Goal: Check status: Check status

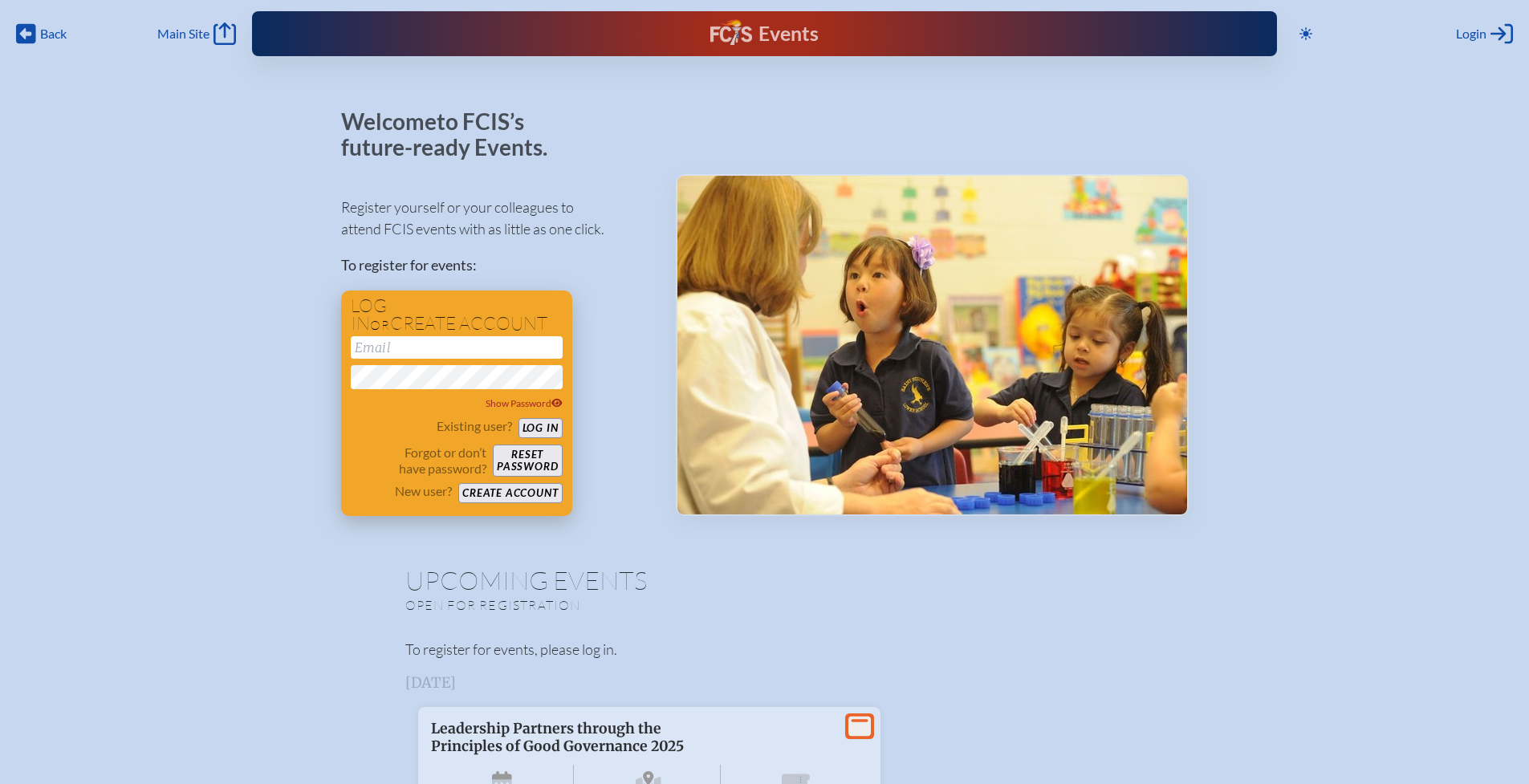
type input "[EMAIL_ADDRESS][DOMAIN_NAME]"
click at [555, 432] on button "Log in" at bounding box center [540, 428] width 44 height 20
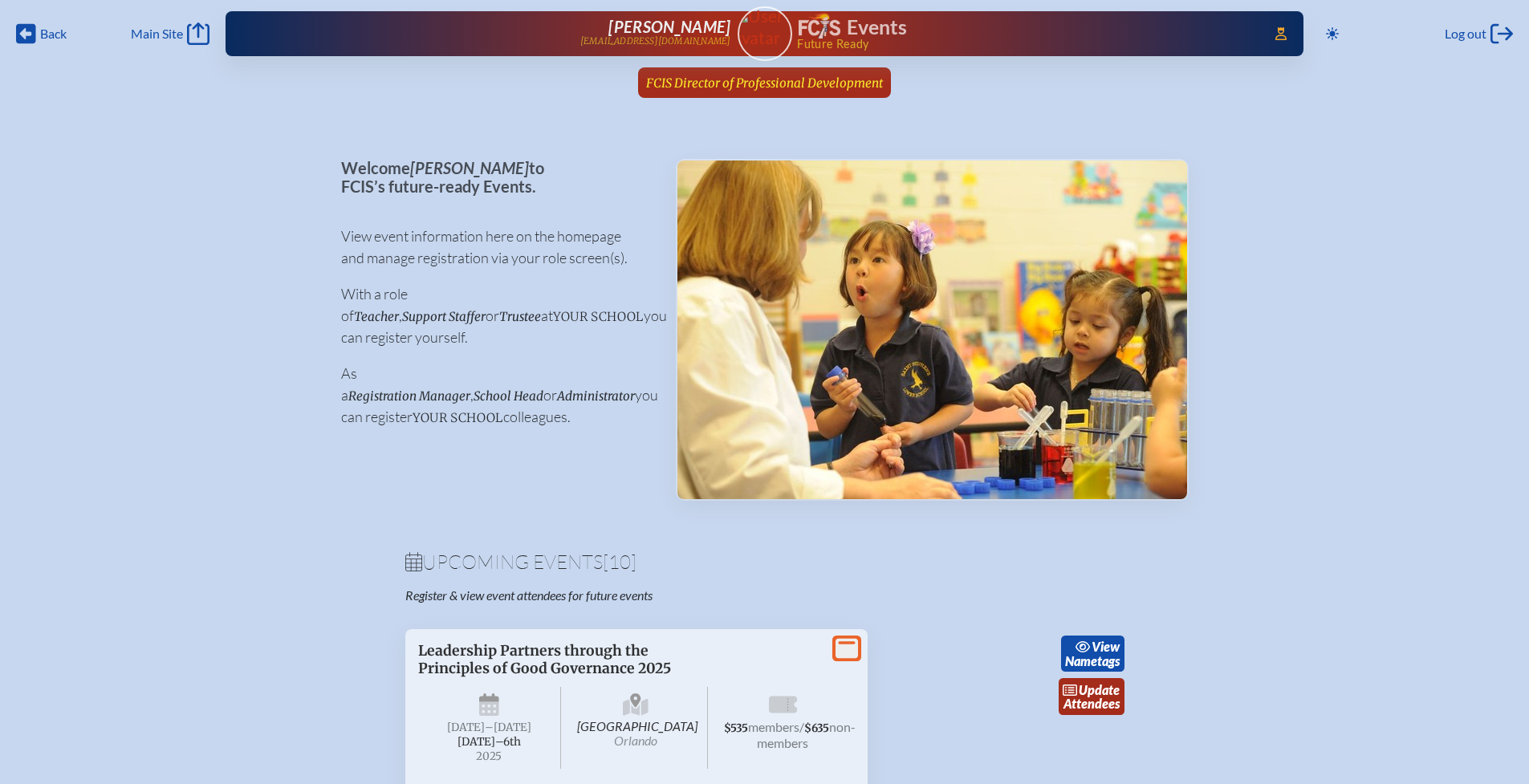
click at [689, 86] on span "FCIS Director of Professional Development" at bounding box center [764, 82] width 237 height 15
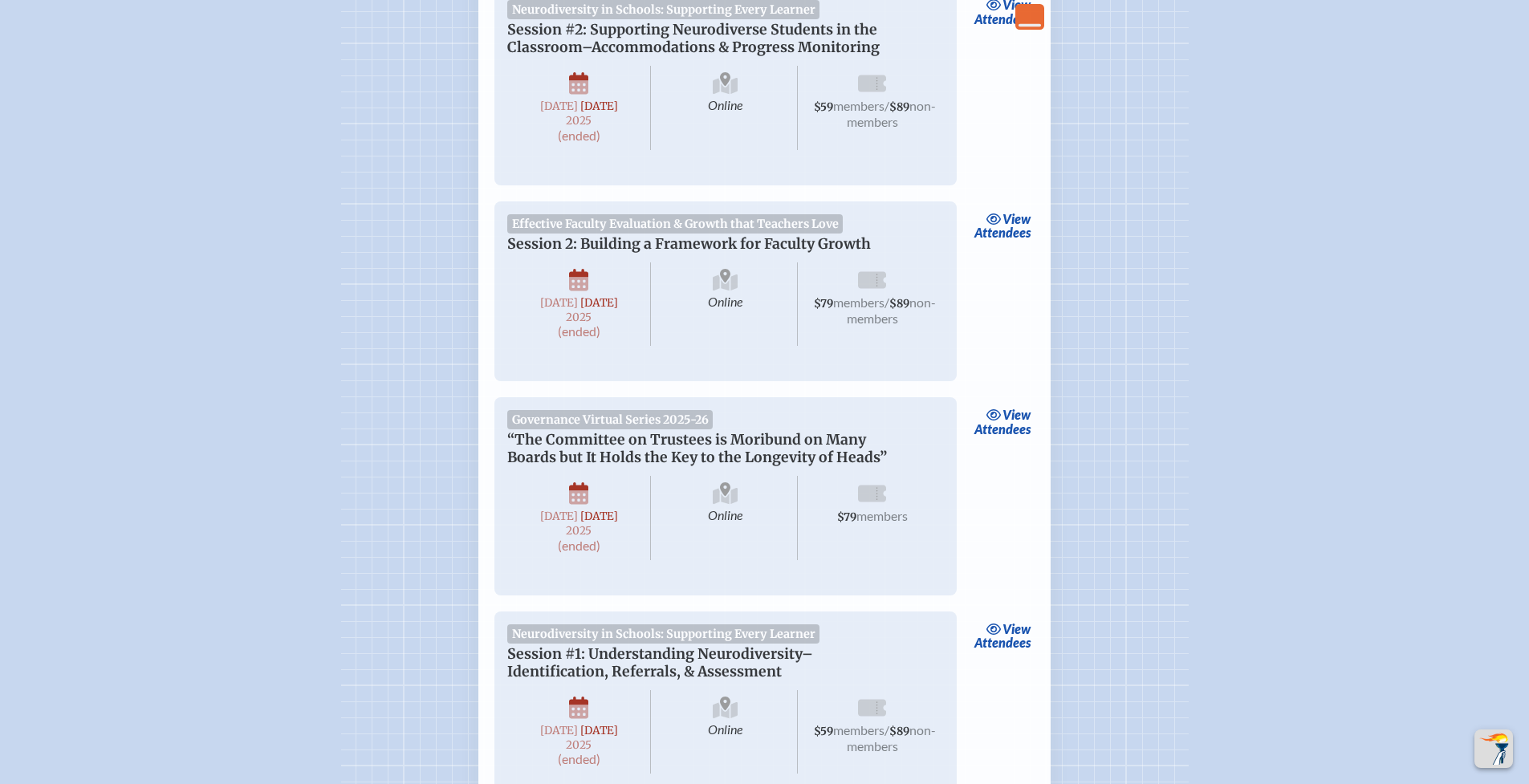
scroll to position [2816, 0]
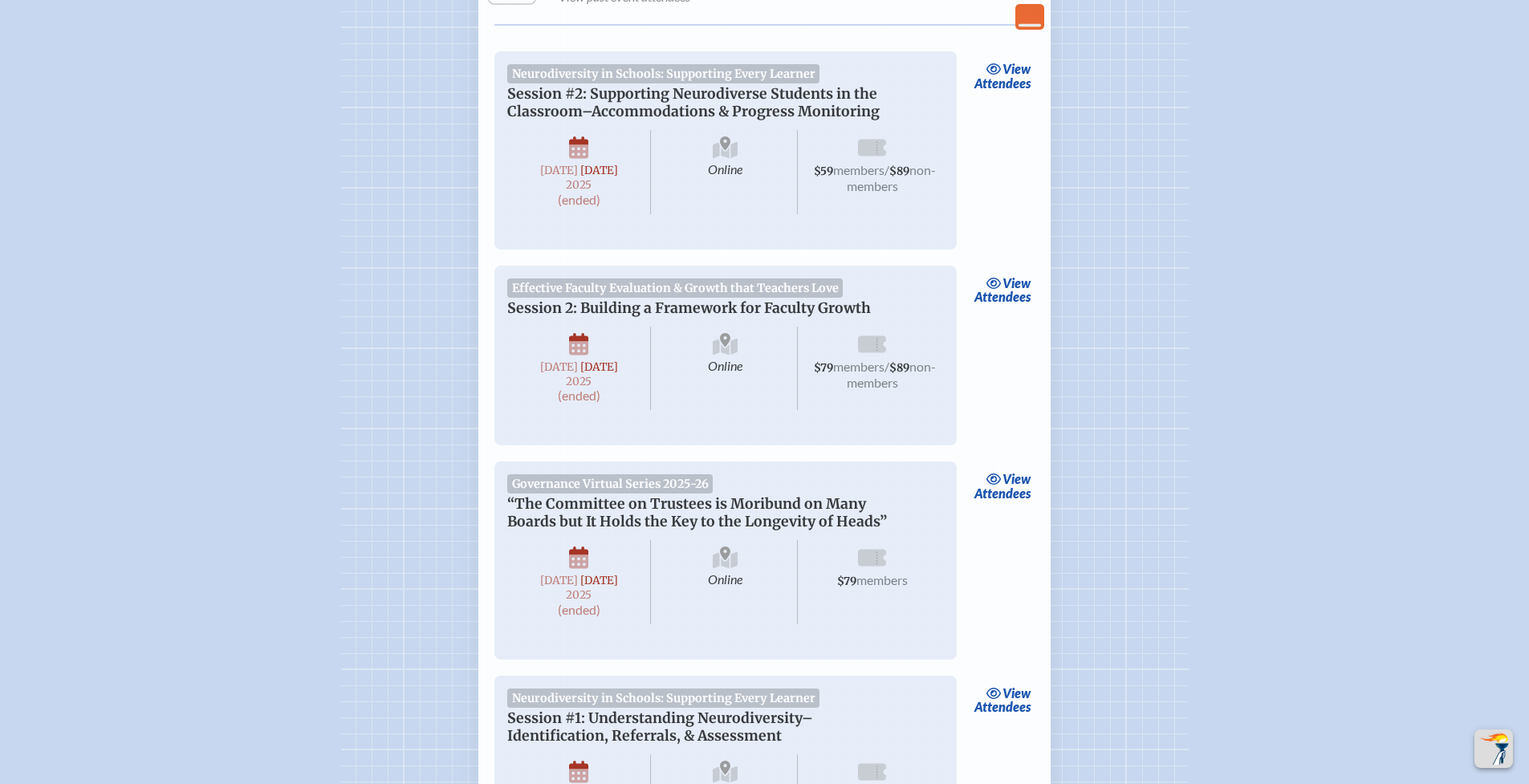
click at [1003, 95] on link "view Attendees" at bounding box center [1002, 76] width 65 height 37
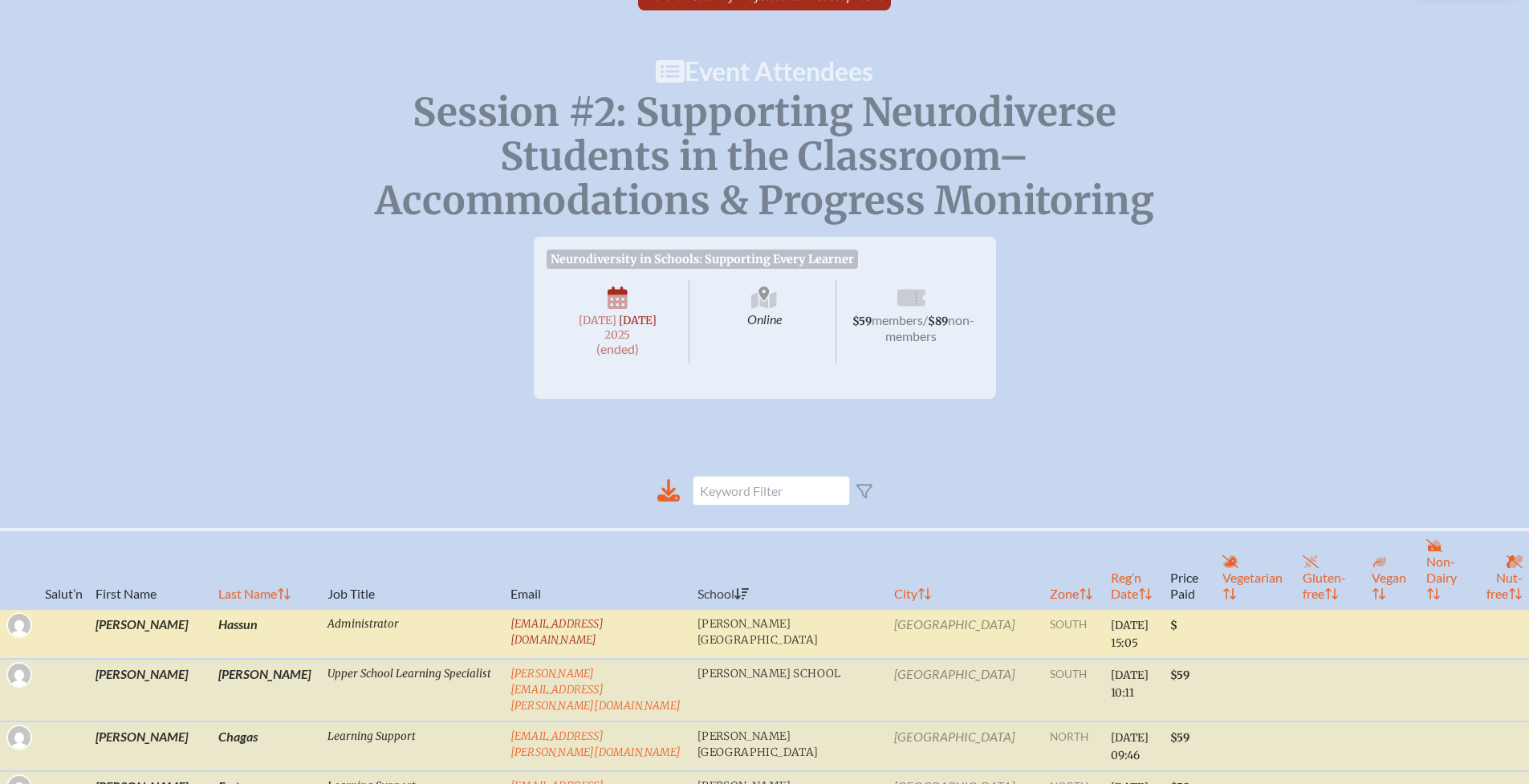
scroll to position [173, 0]
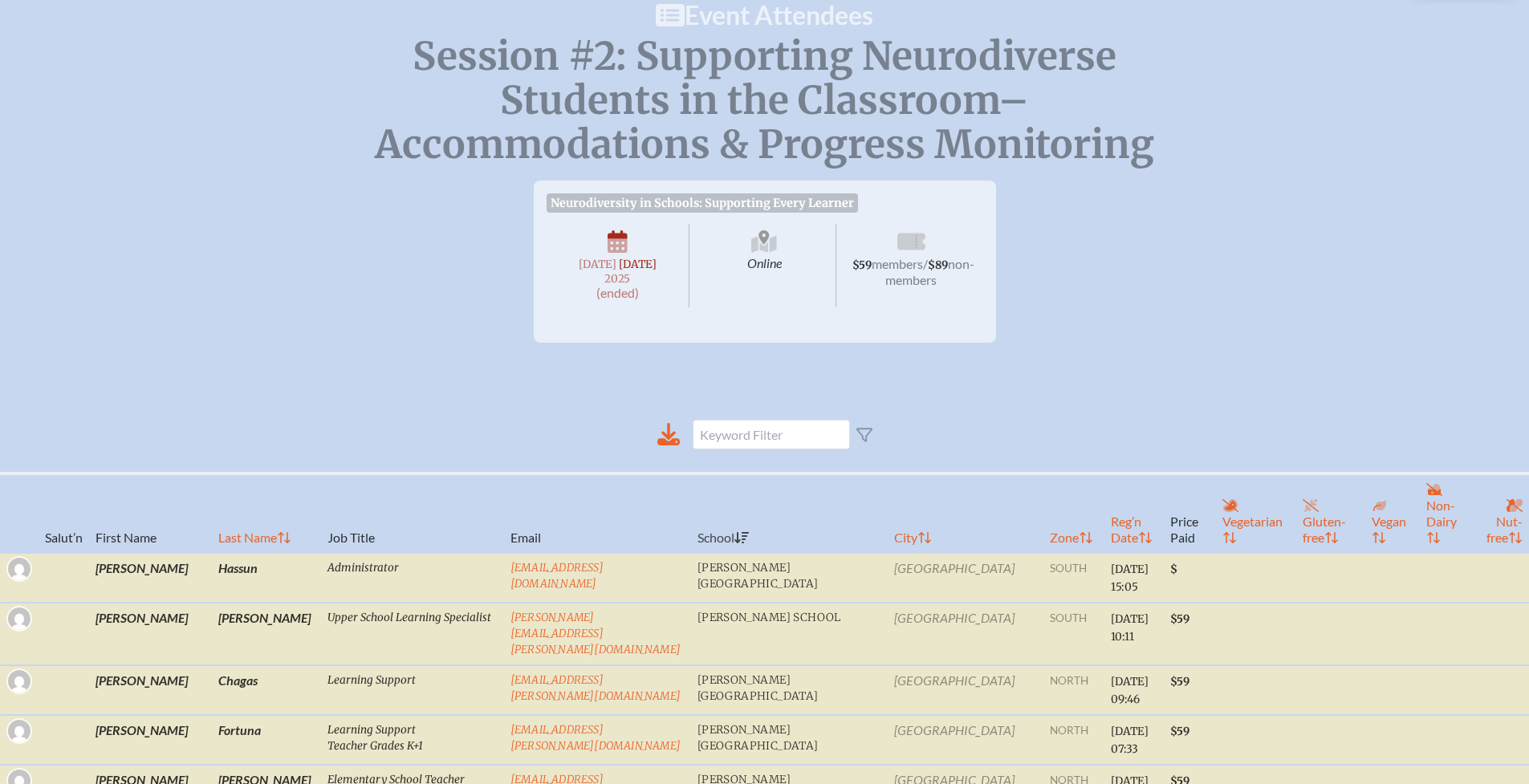
scroll to position [0, 0]
